Goal: Information Seeking & Learning: Learn about a topic

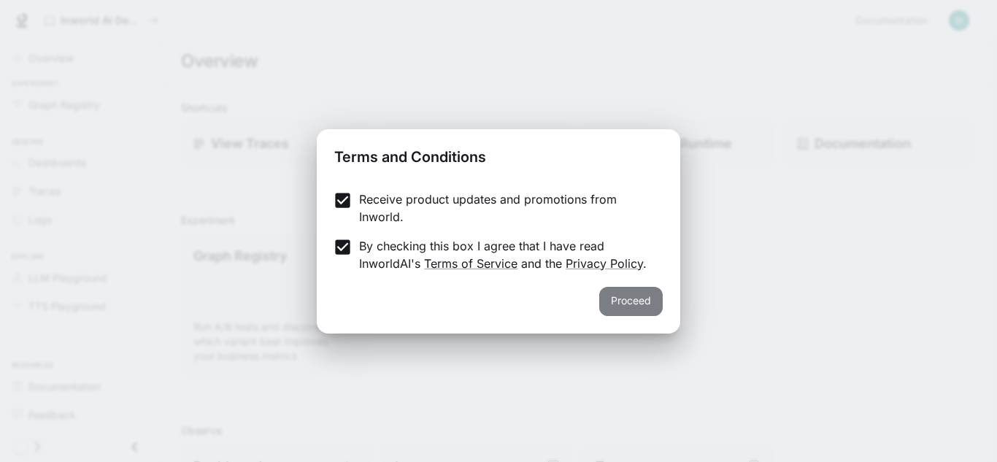
click at [614, 301] on button "Proceed" at bounding box center [630, 301] width 63 height 29
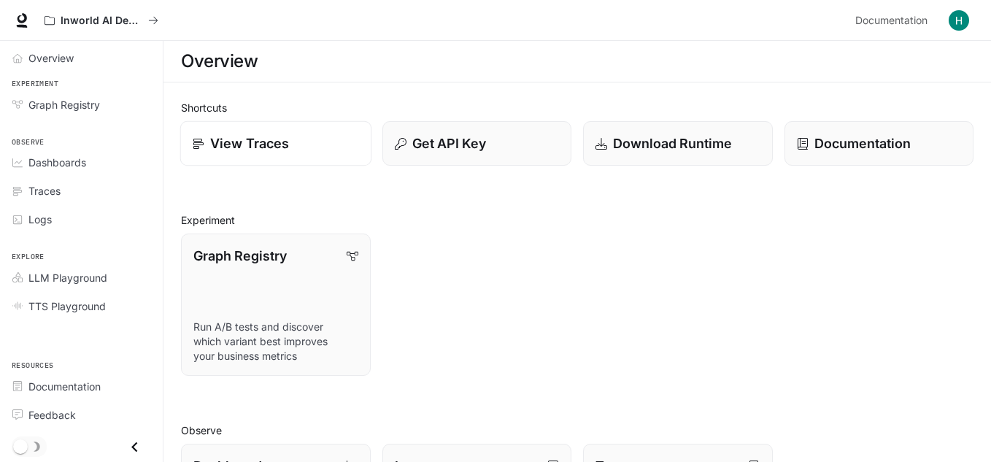
click at [355, 139] on div "View Traces" at bounding box center [276, 144] width 166 height 20
